Goal: Task Accomplishment & Management: Complete application form

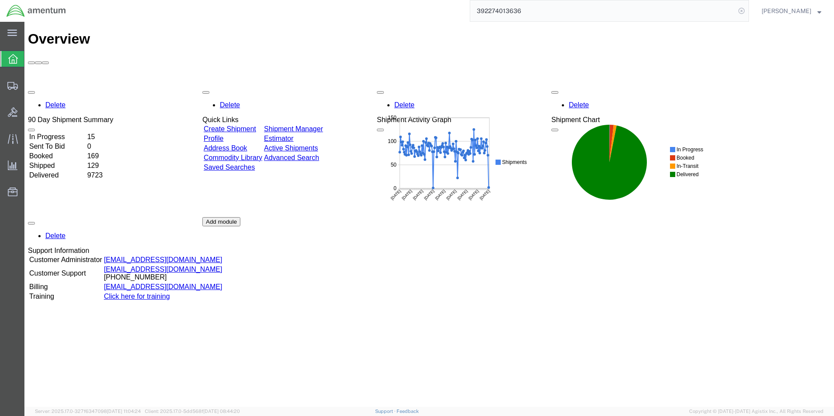
click at [745, 12] on icon at bounding box center [742, 11] width 12 height 12
click at [747, 12] on icon at bounding box center [742, 11] width 12 height 12
paste input "390373365554"
type input "390373365554"
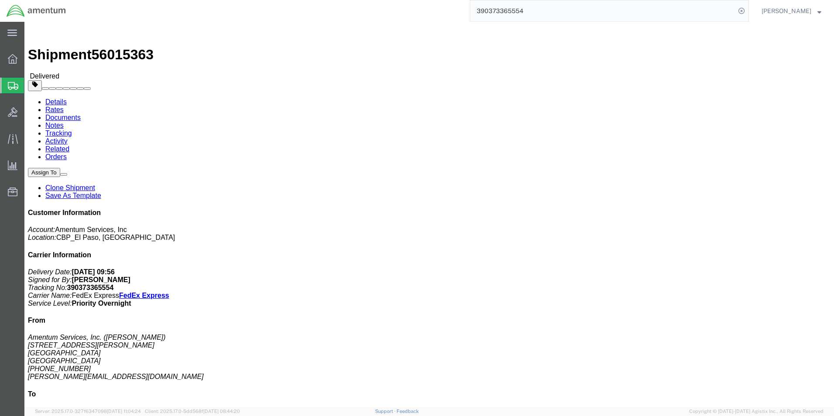
click link "Clone Shipment"
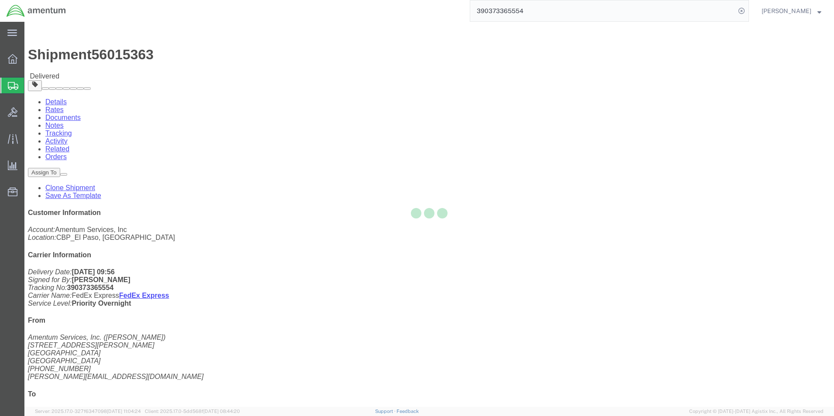
select select "49939"
select select "49921"
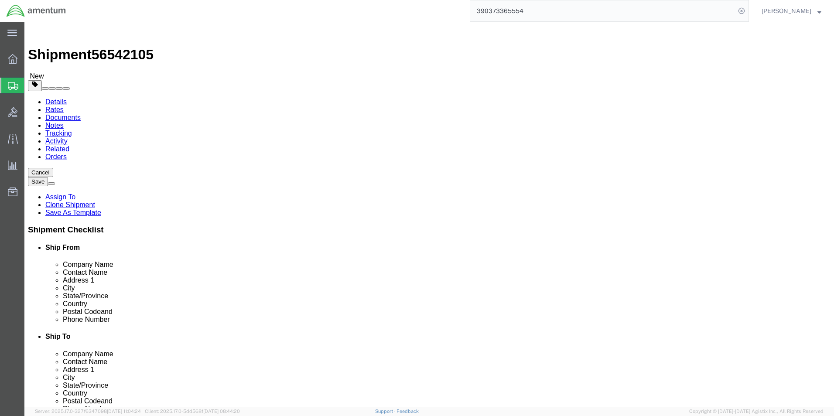
drag, startPoint x: 181, startPoint y: 180, endPoint x: 78, endPoint y: 184, distance: 103.5
click div "Contact Name [PERSON_NAME]"
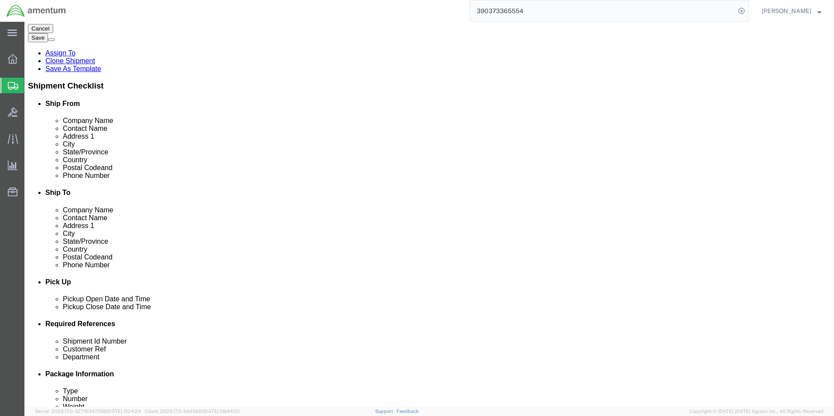
scroll to position [218, 0]
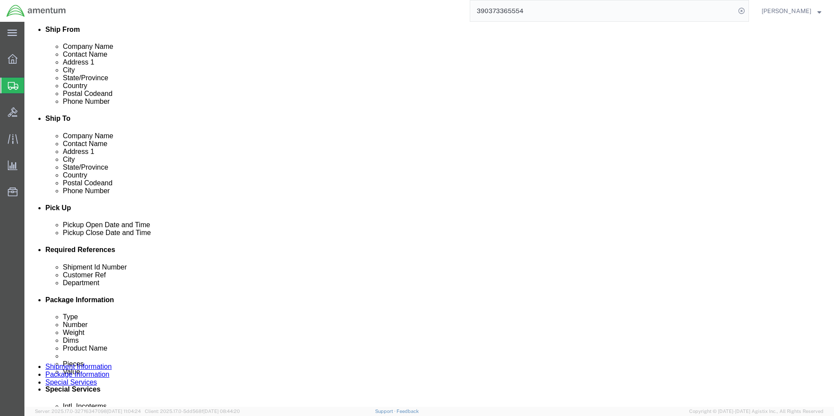
type input "ELP SUPPLY"
click icon "button"
drag, startPoint x: 364, startPoint y: 320, endPoint x: 291, endPoint y: 324, distance: 73.0
click div "Customer Ref TM8199G001"
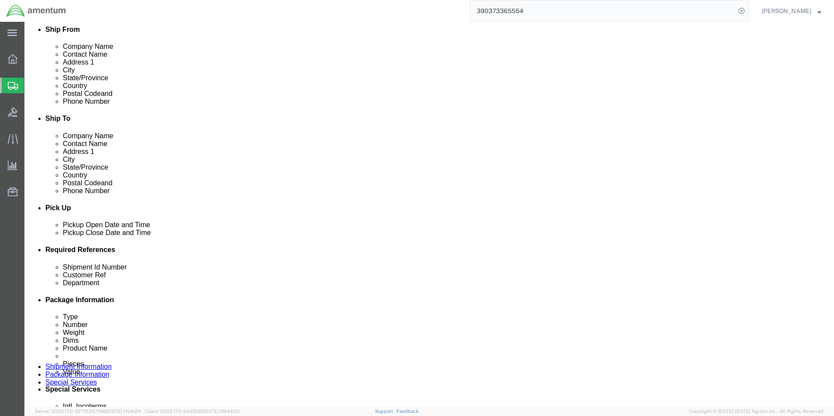
type input "COWLING"
drag, startPoint x: 147, startPoint y: 320, endPoint x: 111, endPoint y: 313, distance: 36.4
click input "6252025"
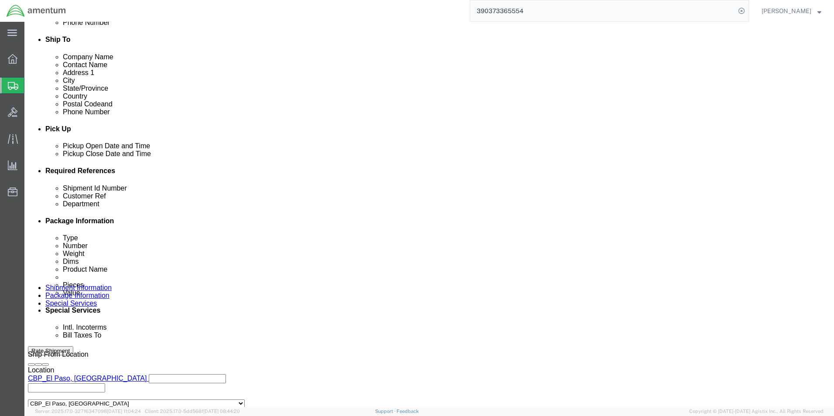
scroll to position [364, 0]
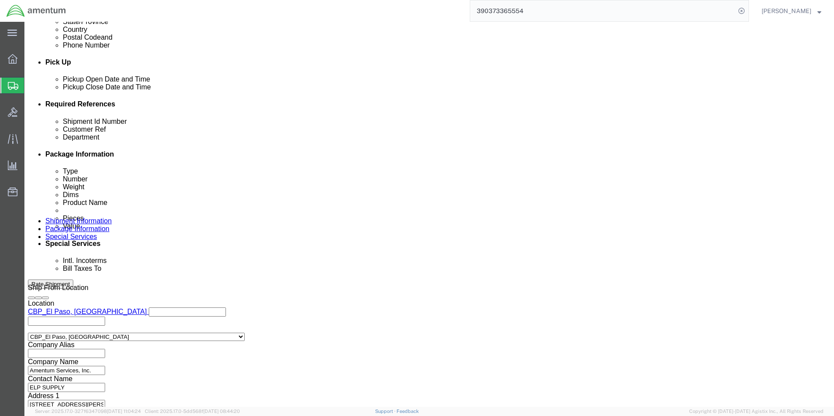
type input "94974"
click button "Continue"
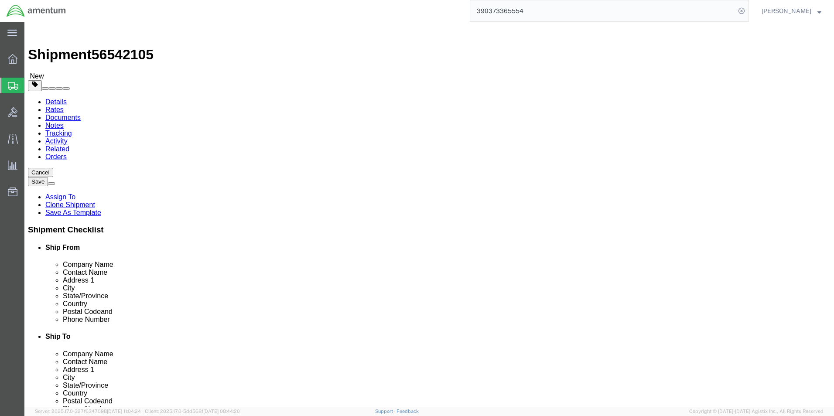
click select "Select Bale(s) Basket(s) Bolt(s) Bottle(s) Buckets Bulk Bundle(s) Can(s) Cardbo…"
select select "YRPK"
click select "Select Bale(s) Basket(s) Bolt(s) Bottle(s) Buckets Bulk Bundle(s) Can(s) Cardbo…"
click input "17.00"
type input "20.00"
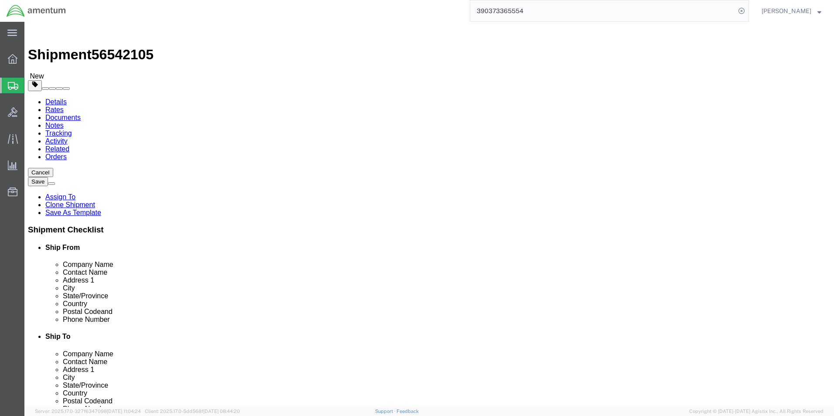
type input "6"
click input "4.00"
type input "2.00"
click dd "1.00 Each"
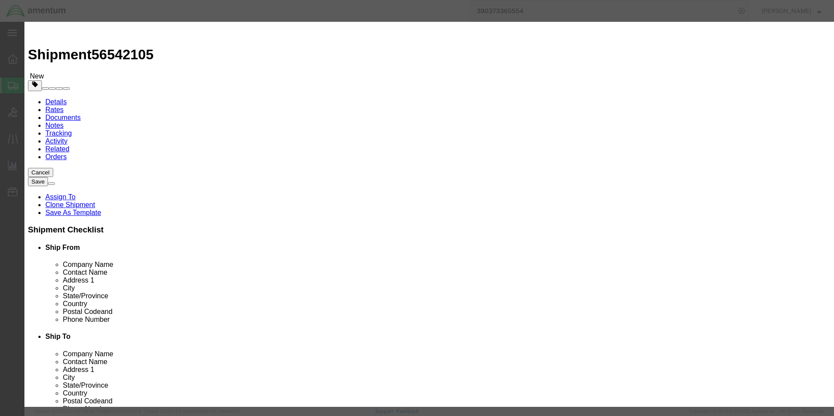
drag, startPoint x: 306, startPoint y: 67, endPoint x: 257, endPoint y: 68, distance: 48.9
click input "Shell assy tool"
type input "COWLING"
click div "Commodity library"
click button "Save & Close"
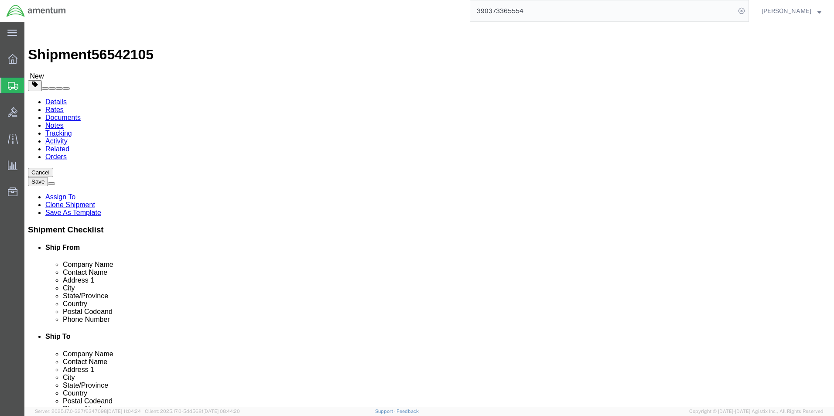
click button "Continue"
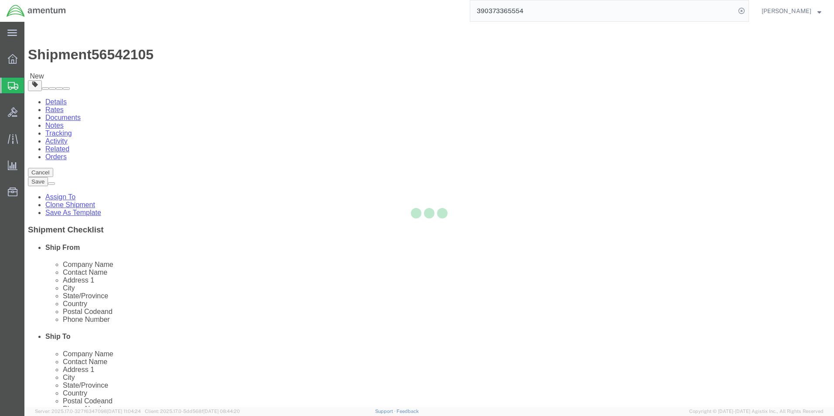
select select
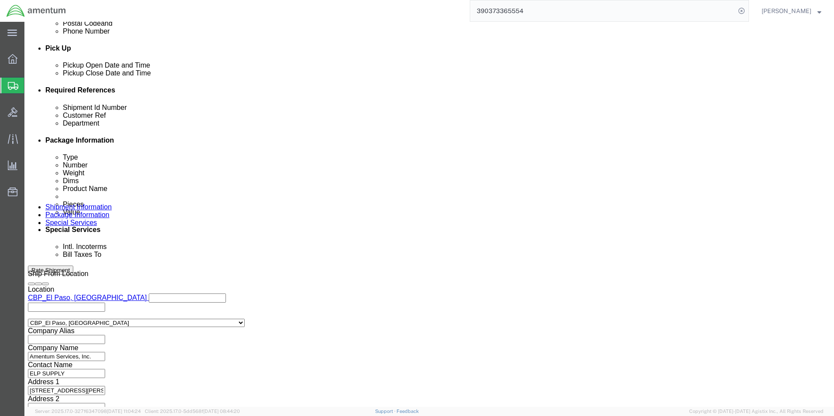
scroll to position [393, 0]
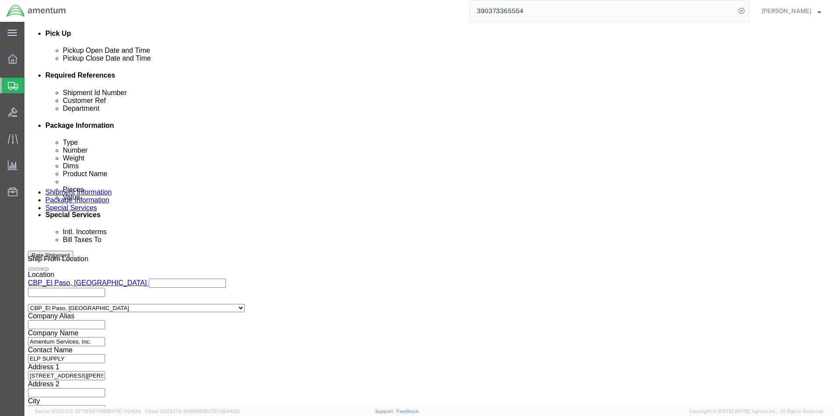
click select "Select Buyer Cost Center Department Operations Number Order Number Sales Person"
select select "COSTCENTER"
click select "Select Buyer Cost Center Department Operations Number Order Number Sales Person"
click input "6118..03.03"
type input "6118.03.03"
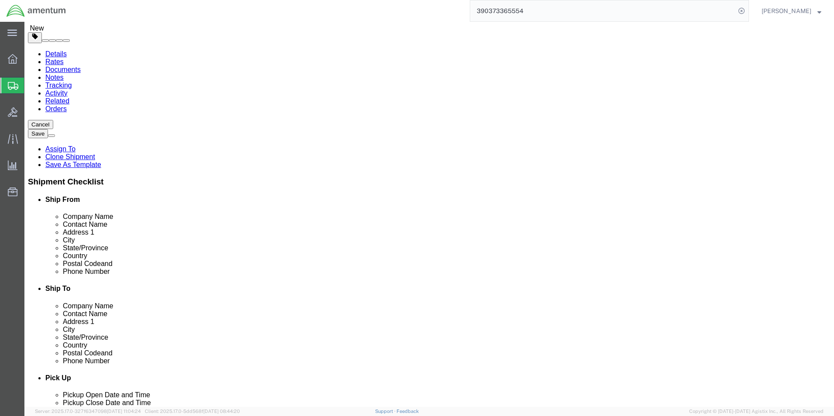
scroll to position [0, 0]
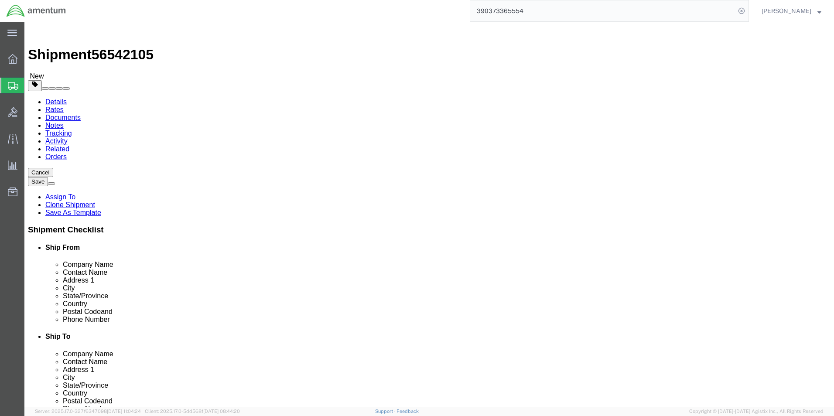
click link "Details"
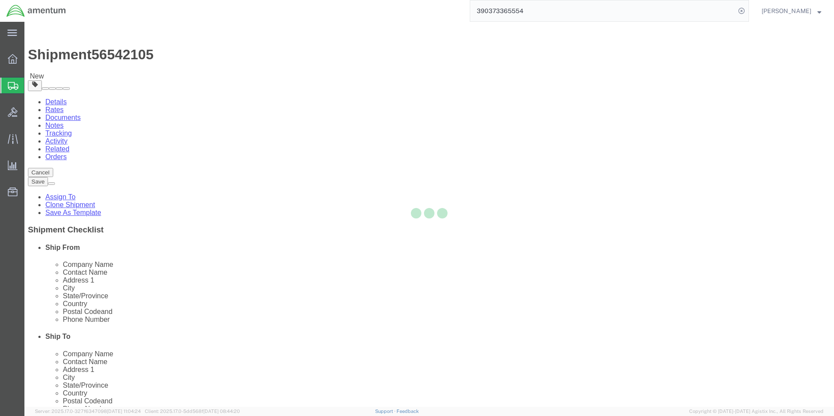
select select "49939"
select select "49921"
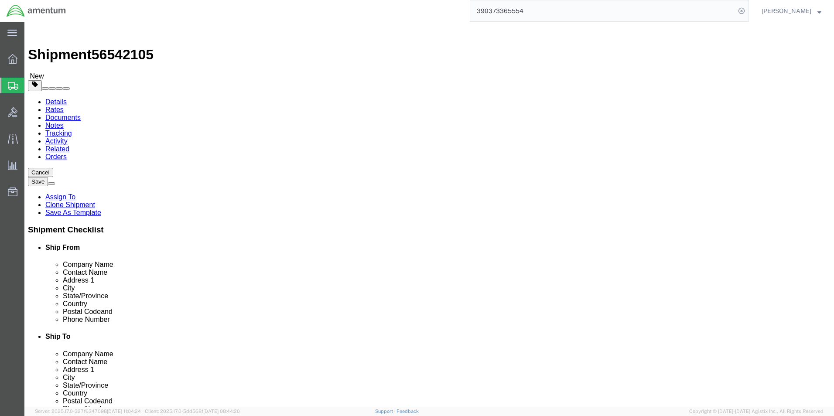
click input "[PERSON_NAME][EMAIL_ADDRESS][DOMAIN_NAME]"
paste input "[PERSON_NAME][EMAIL_ADDRESS][PERSON_NAME][DOMAIN_NAME]"
type input "[PERSON_NAME][EMAIL_ADDRESS][DOMAIN_NAME];[PERSON_NAME][DOMAIN_NAME][EMAIL_ADDR…"
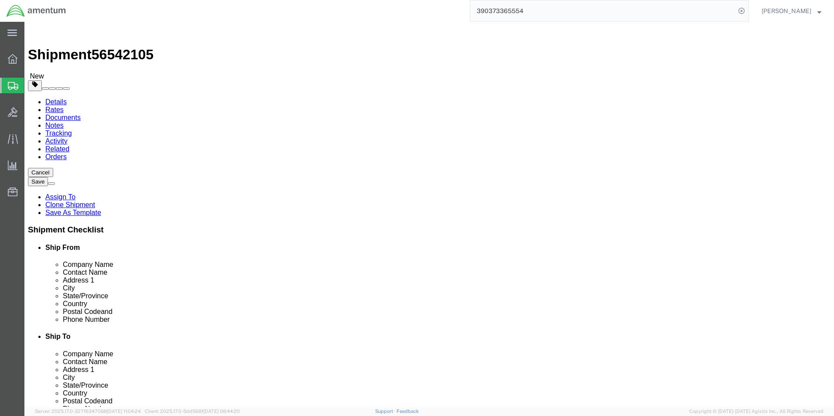
click input "[PERSON_NAME][EMAIL_ADDRESS][PERSON_NAME][DOMAIN_NAME]"
paste input "[PERSON_NAME][EMAIL_ADDRESS][PERSON_NAME][DOMAIN_NAME]"
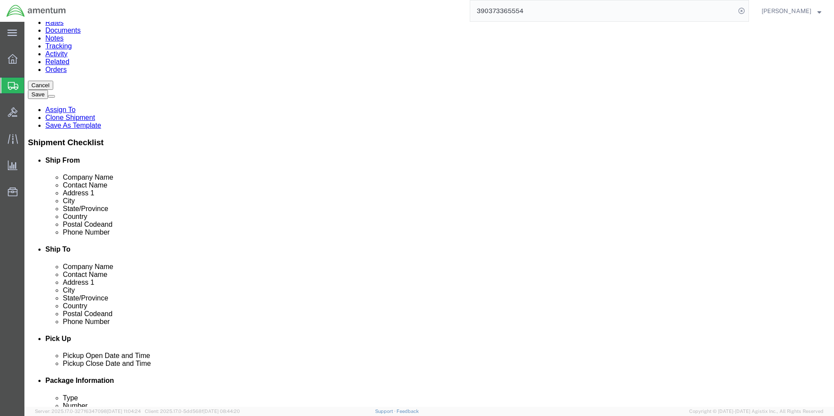
scroll to position [349, 0]
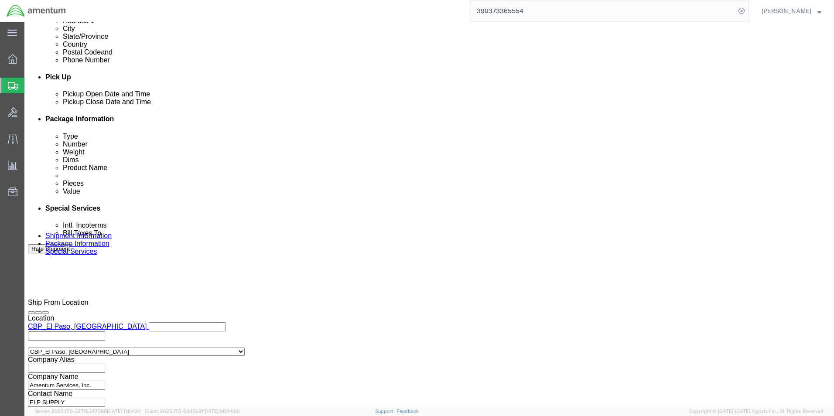
type input "[PERSON_NAME][EMAIL_ADDRESS][PERSON_NAME][DOMAIN_NAME];[PERSON_NAME][DOMAIN_NAM…"
click button "Continue"
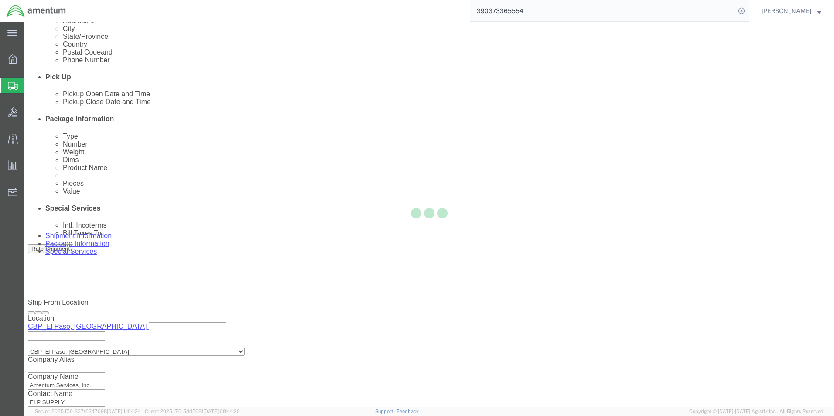
scroll to position [0, 0]
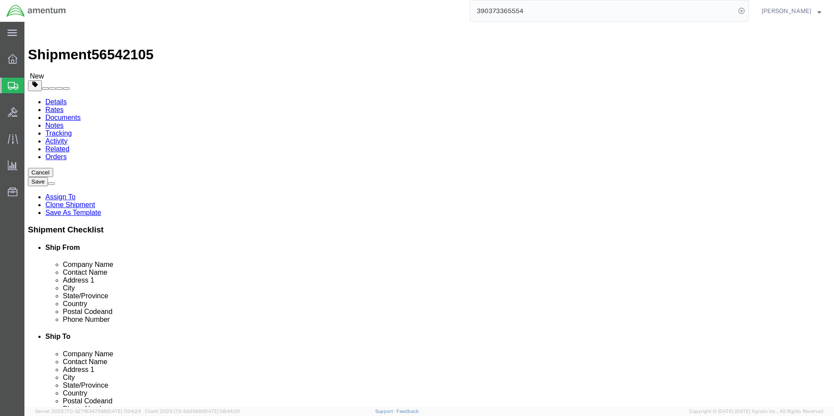
click button "Continue"
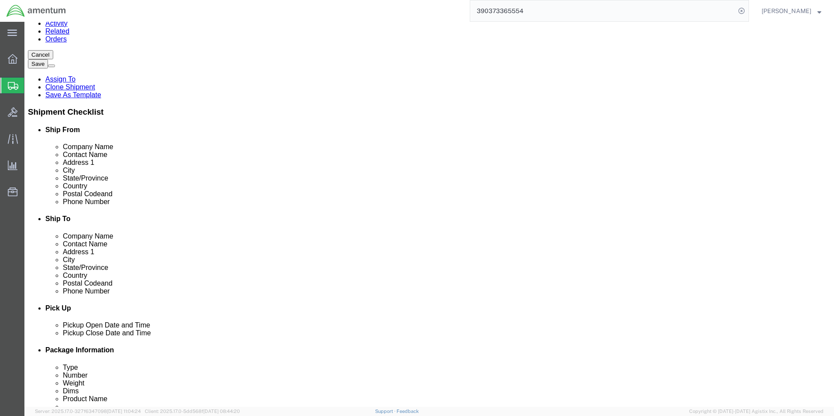
scroll to position [218, 0]
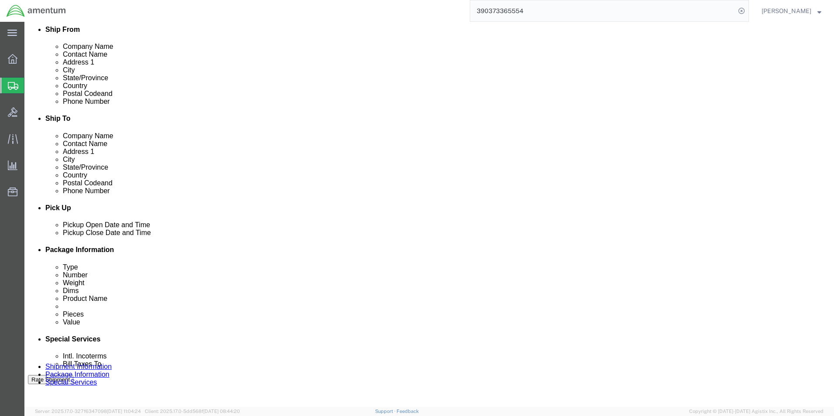
click button "Rate Shipment"
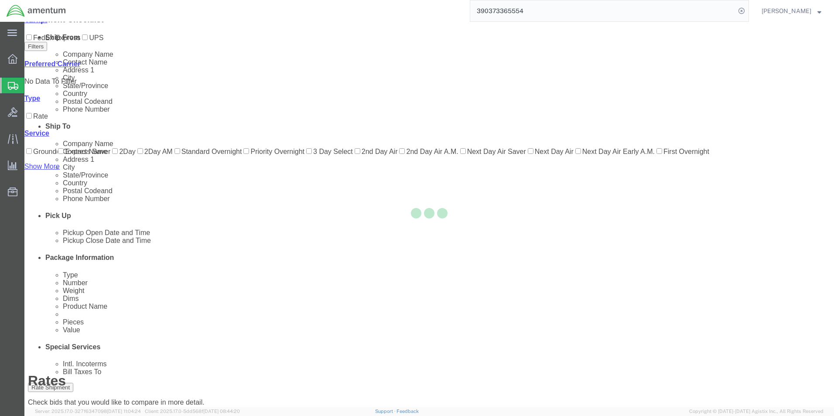
scroll to position [19, 0]
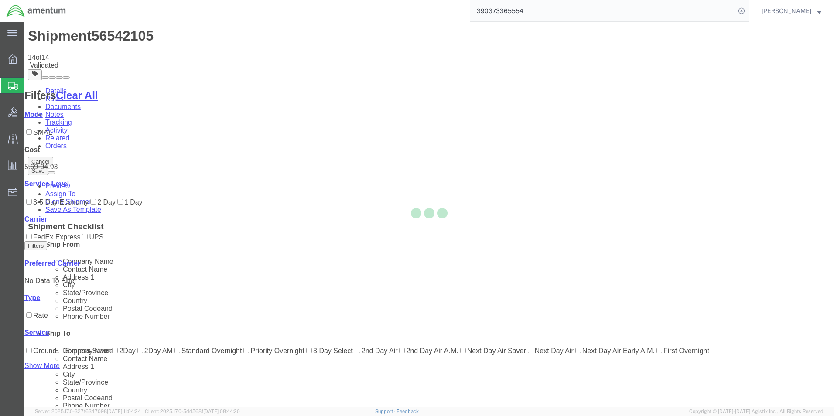
scroll to position [0, 0]
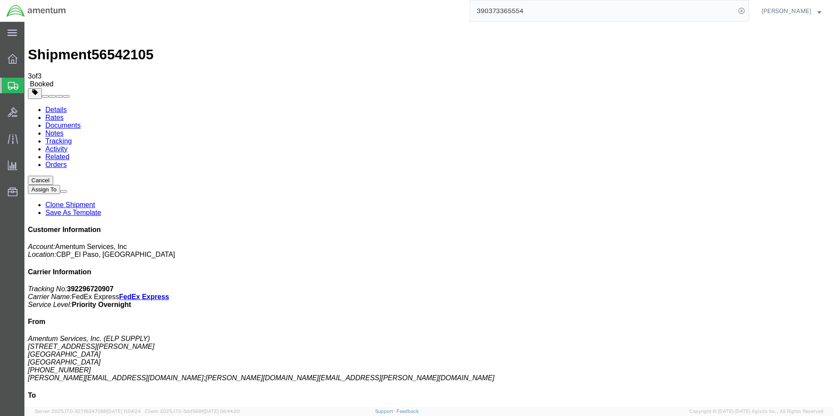
drag, startPoint x: 88, startPoint y: 155, endPoint x: 479, endPoint y: 132, distance: 391.6
